Goal: Task Accomplishment & Management: Use online tool/utility

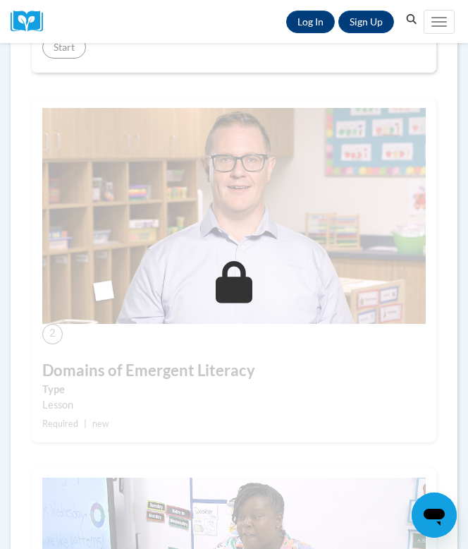
scroll to position [420, 0]
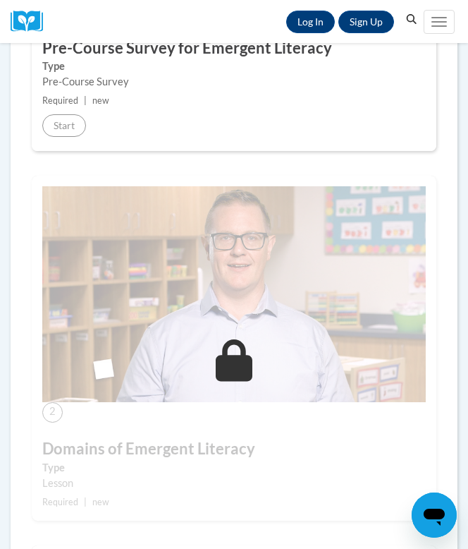
click at [240, 370] on icon at bounding box center [234, 360] width 37 height 42
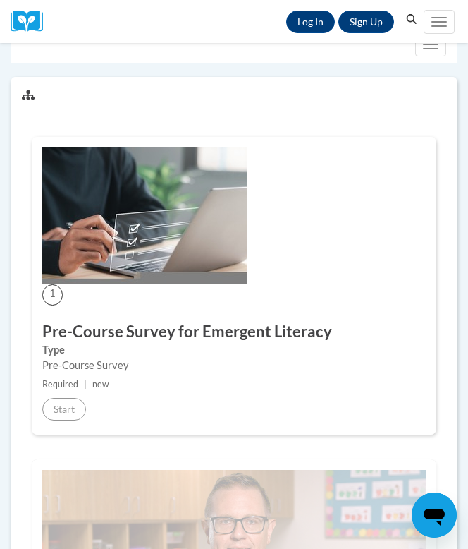
scroll to position [47, 0]
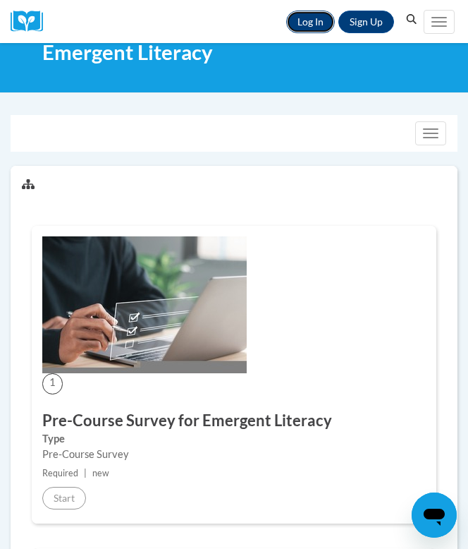
click at [300, 30] on link "Log In" at bounding box center [310, 22] width 49 height 23
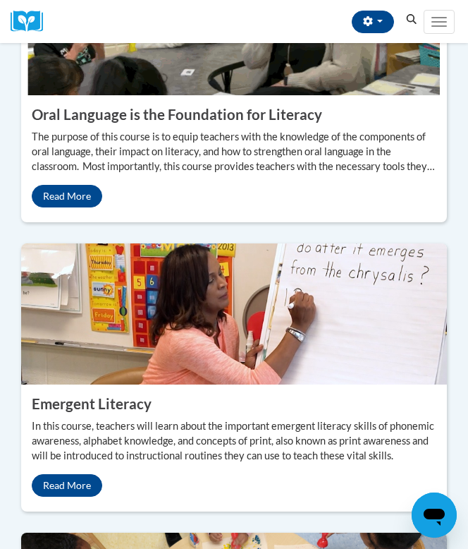
scroll to position [1734, 0]
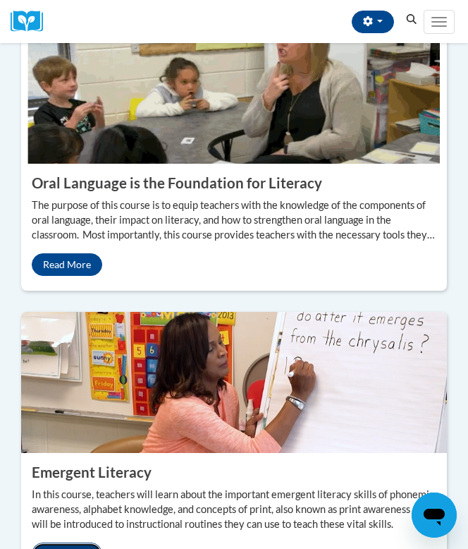
click at [75, 542] on link "Read More" at bounding box center [67, 553] width 71 height 23
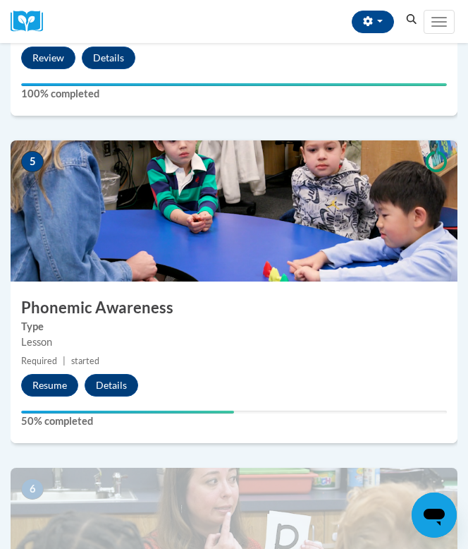
scroll to position [1533, 0]
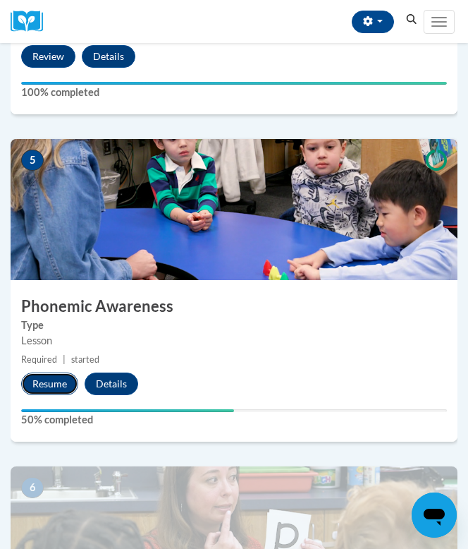
click at [59, 381] on button "Resume" at bounding box center [49, 383] width 57 height 23
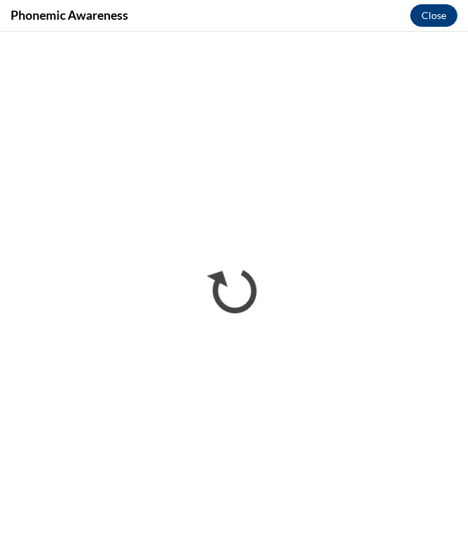
scroll to position [0, 0]
